Goal: Find specific page/section: Find specific page/section

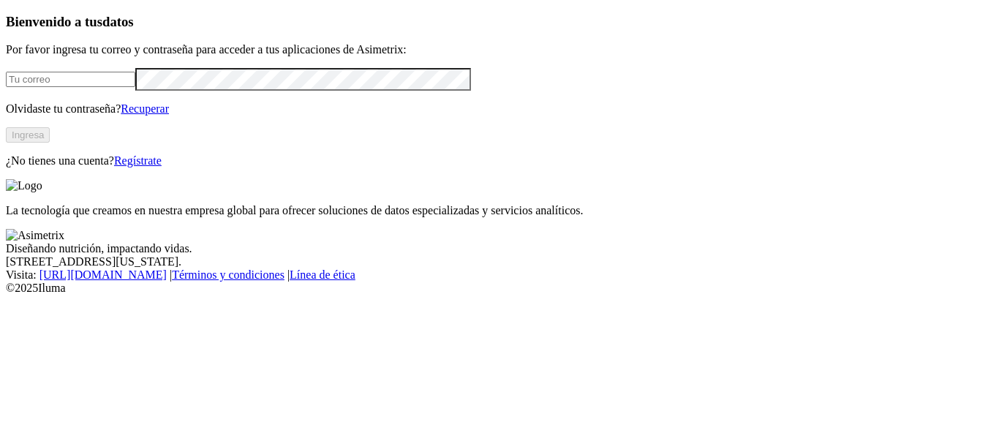
type input "[PERSON_NAME][EMAIL_ADDRESS][PERSON_NAME][DOMAIN_NAME]"
click at [50, 143] on button "Ingresa" at bounding box center [28, 134] width 44 height 15
